Goal: Transaction & Acquisition: Purchase product/service

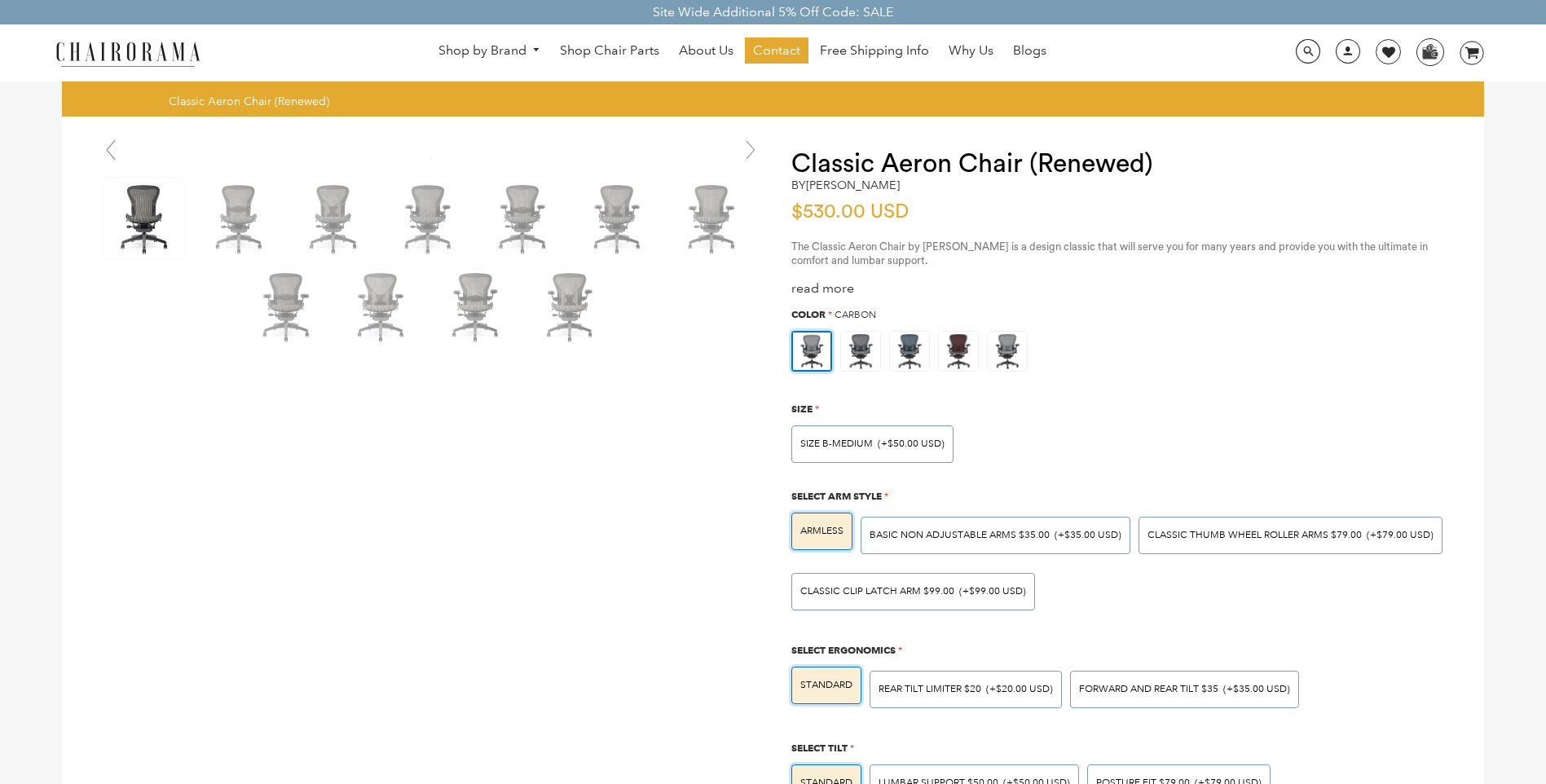
click at [1308, 282] on div "read more" at bounding box center [1122, 289] width 660 height 17
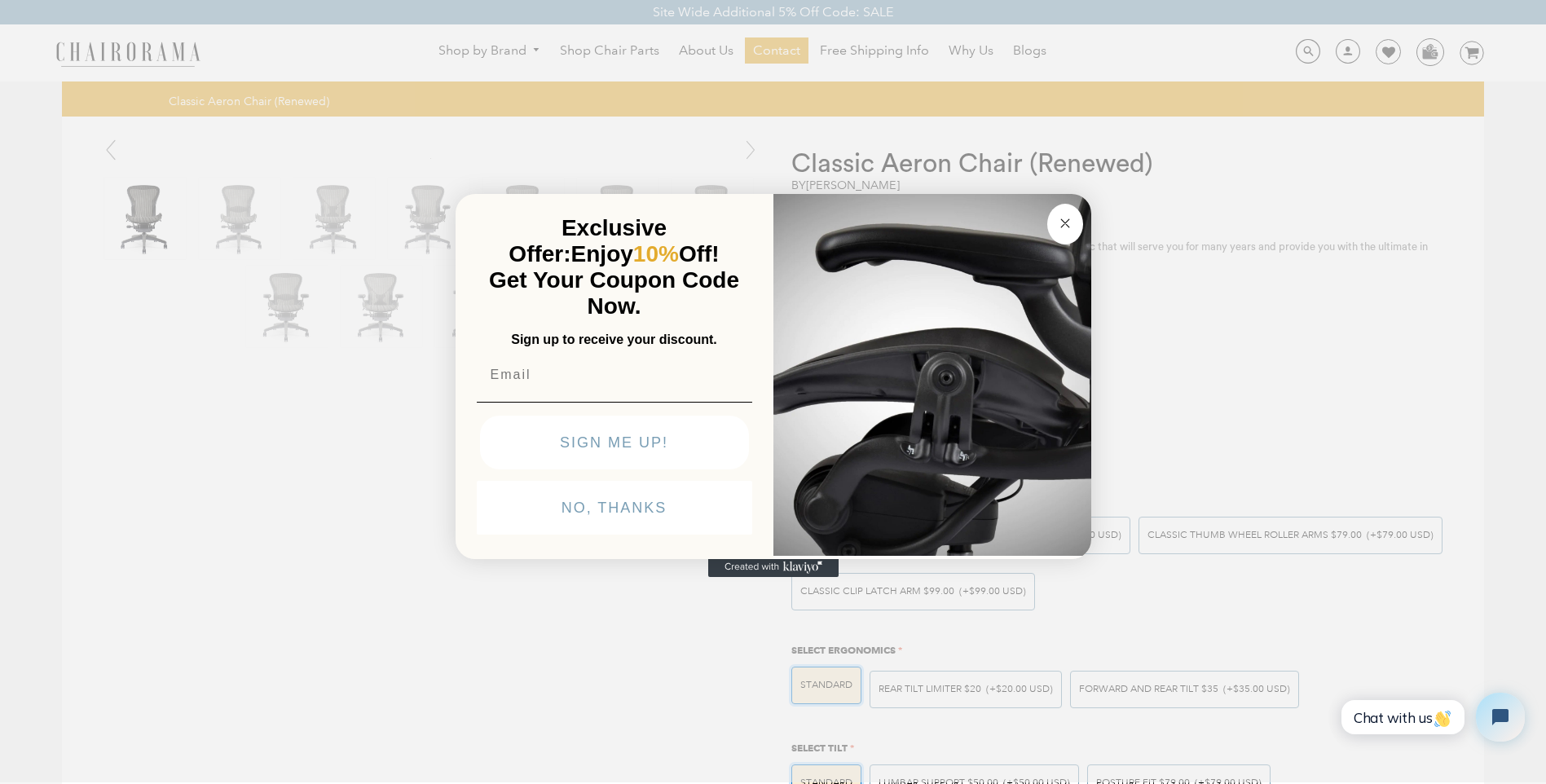
click at [525, 469] on button "SIGN ME UP!" at bounding box center [615, 442] width 269 height 54
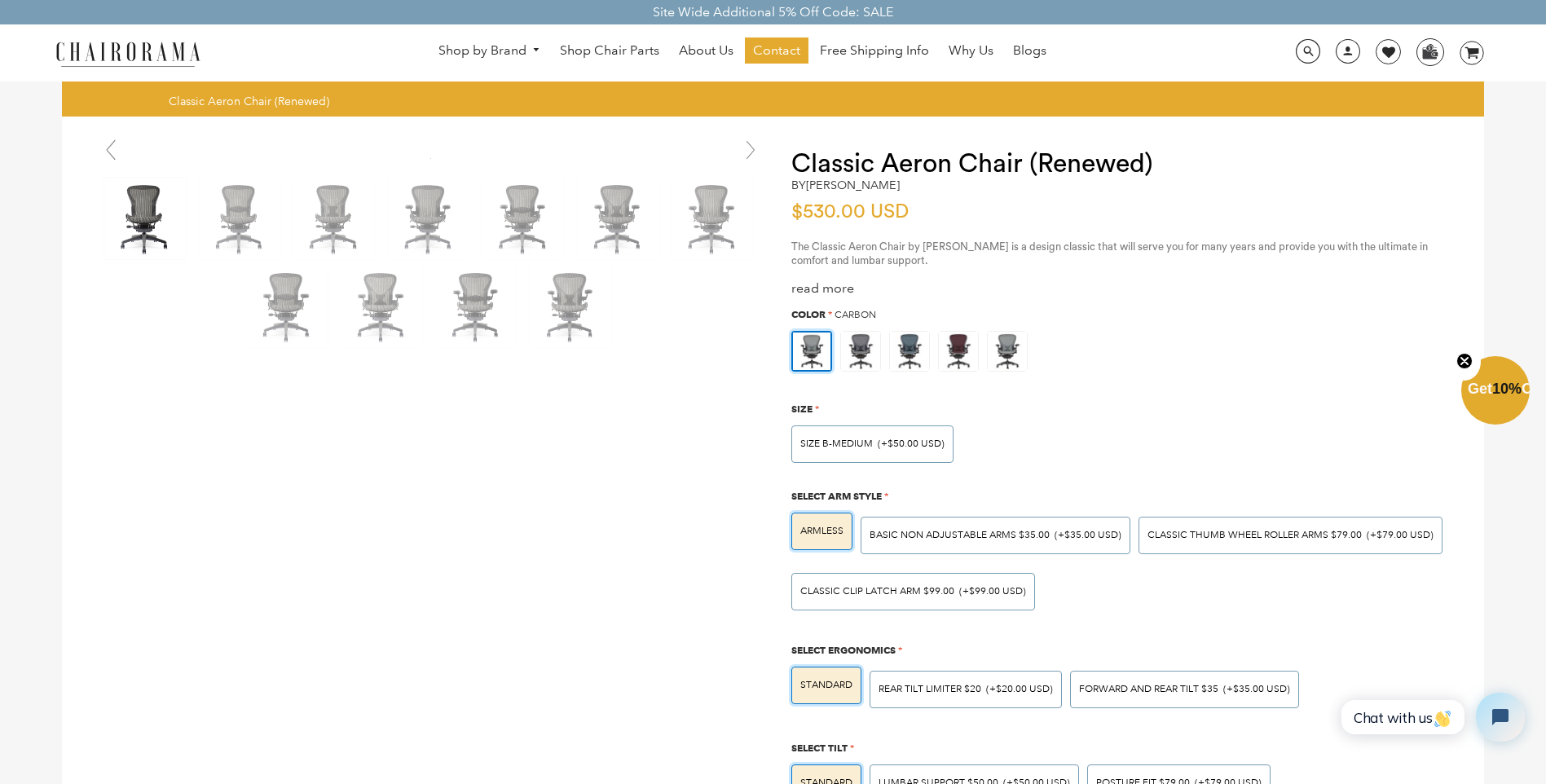
click at [1382, 48] on link at bounding box center [1388, 52] width 26 height 26
